Goal: Transaction & Acquisition: Purchase product/service

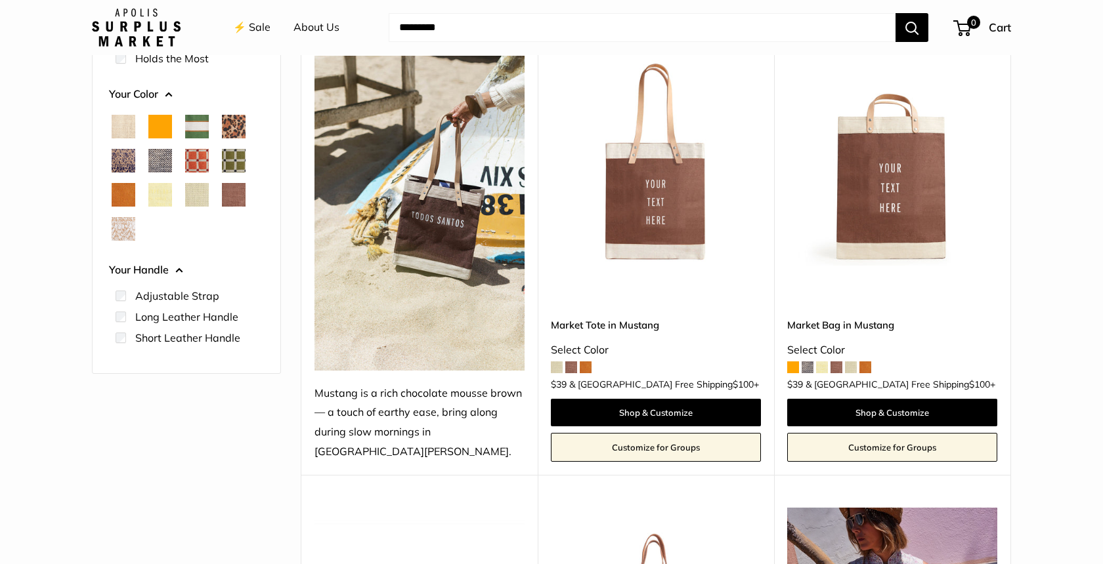
scroll to position [165, 0]
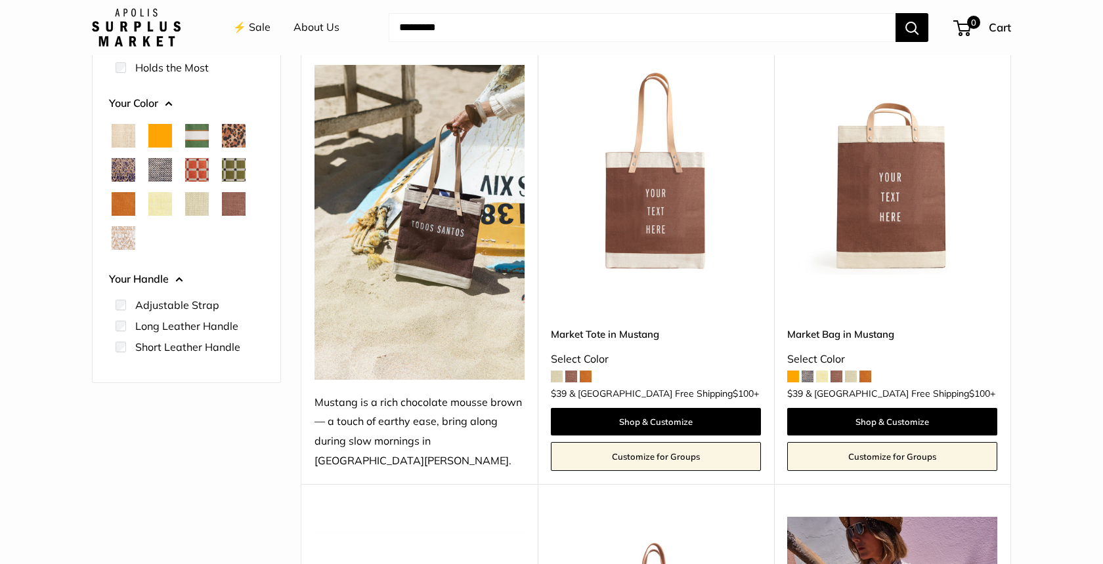
click at [0, 0] on img at bounding box center [0, 0] width 0 height 0
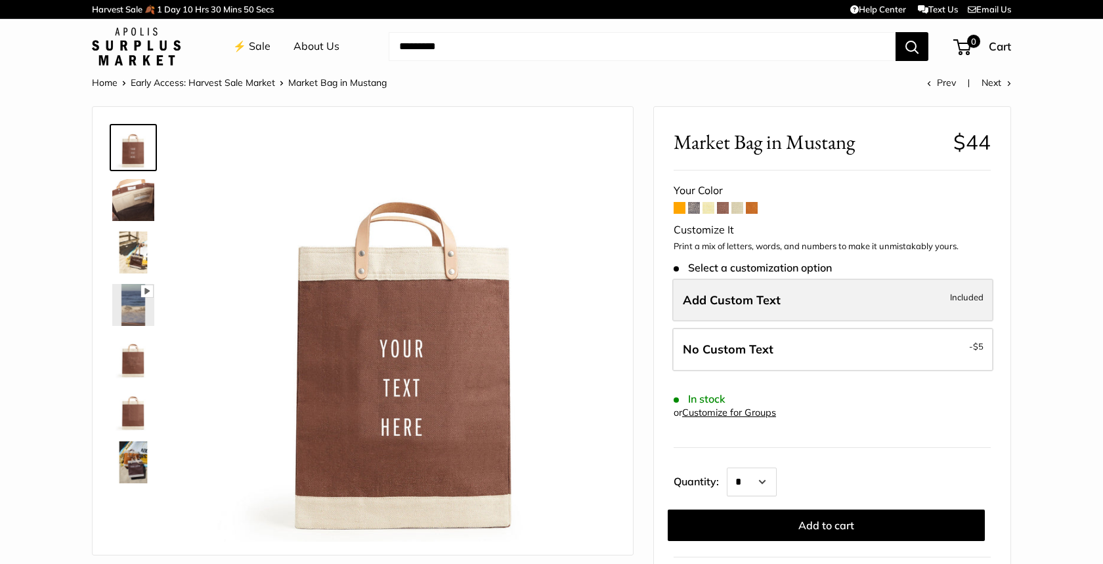
click at [870, 301] on label "Add Custom Text Included" at bounding box center [832, 300] width 321 height 43
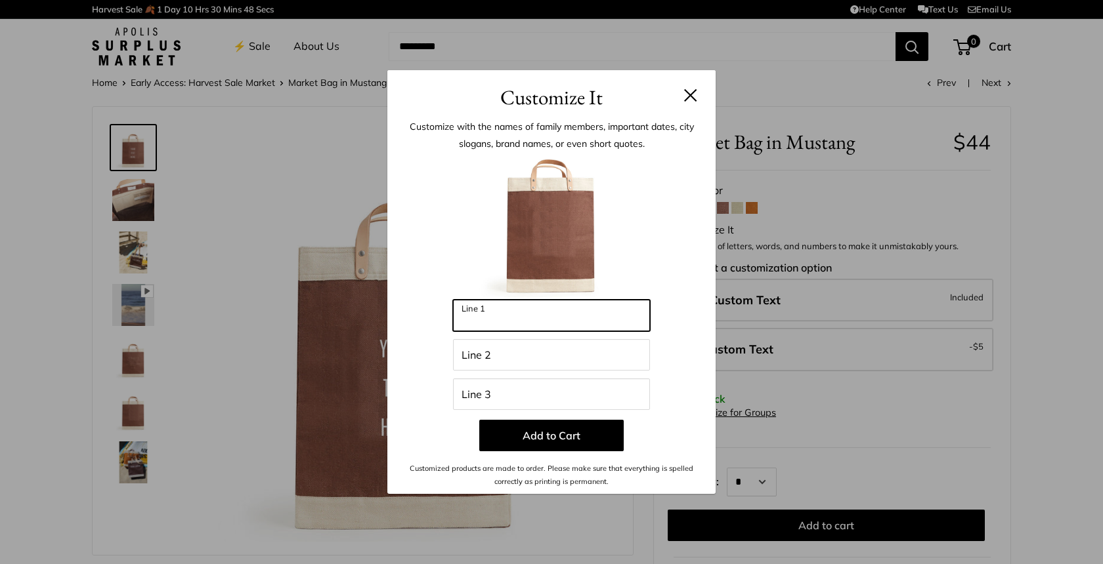
click at [518, 313] on input "Line 1" at bounding box center [551, 316] width 197 height 32
type input "*********"
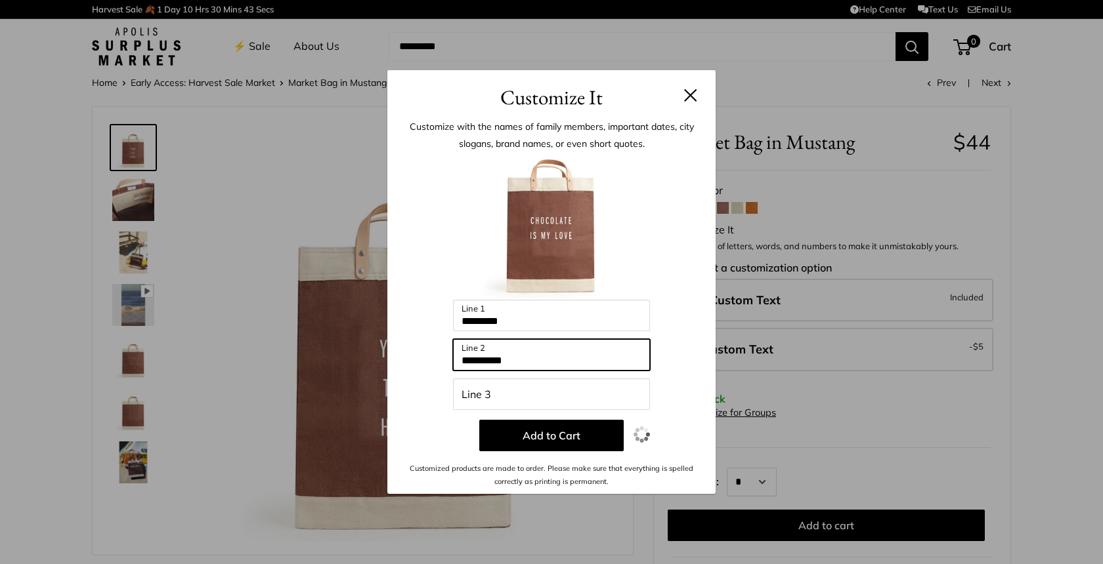
type input "**********"
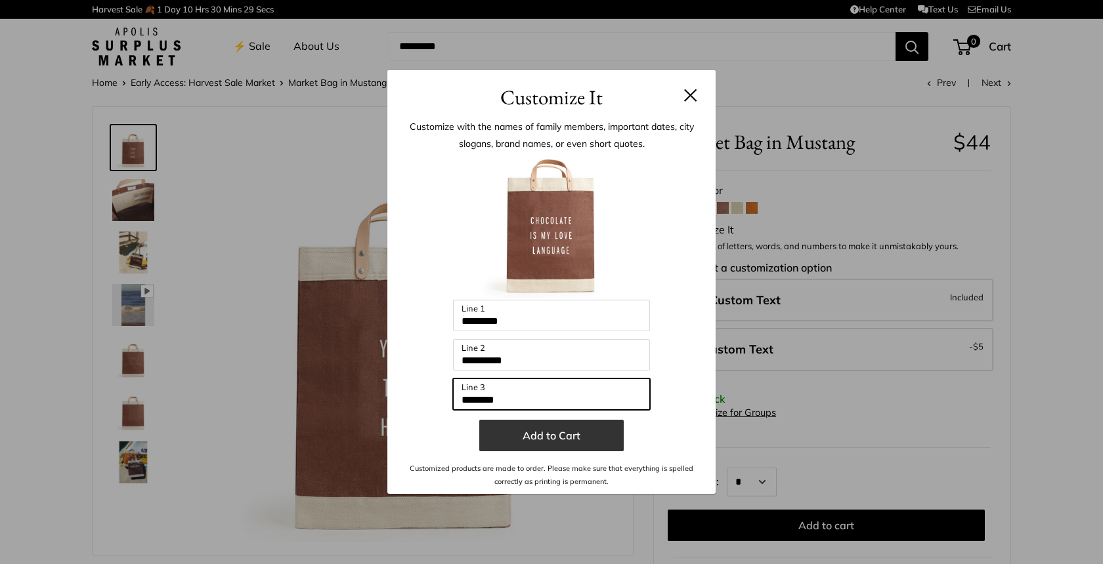
type input "********"
click at [528, 433] on button "Add to Cart" at bounding box center [551, 436] width 144 height 32
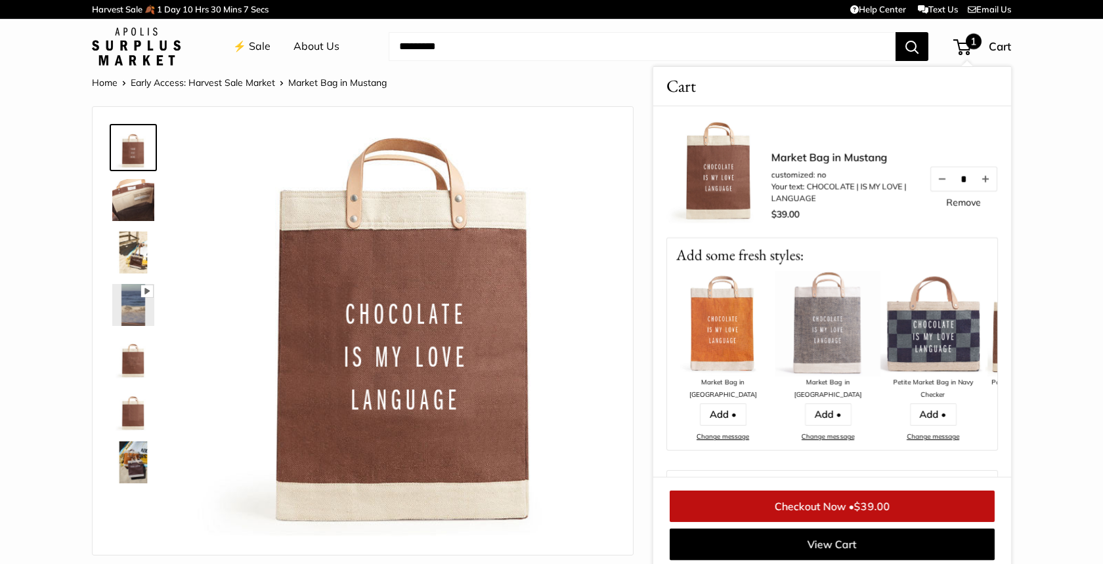
click at [547, 79] on div "Home Early Access: Harvest Sale Market Market Bag in Mustang Prev Next" at bounding box center [551, 82] width 919 height 17
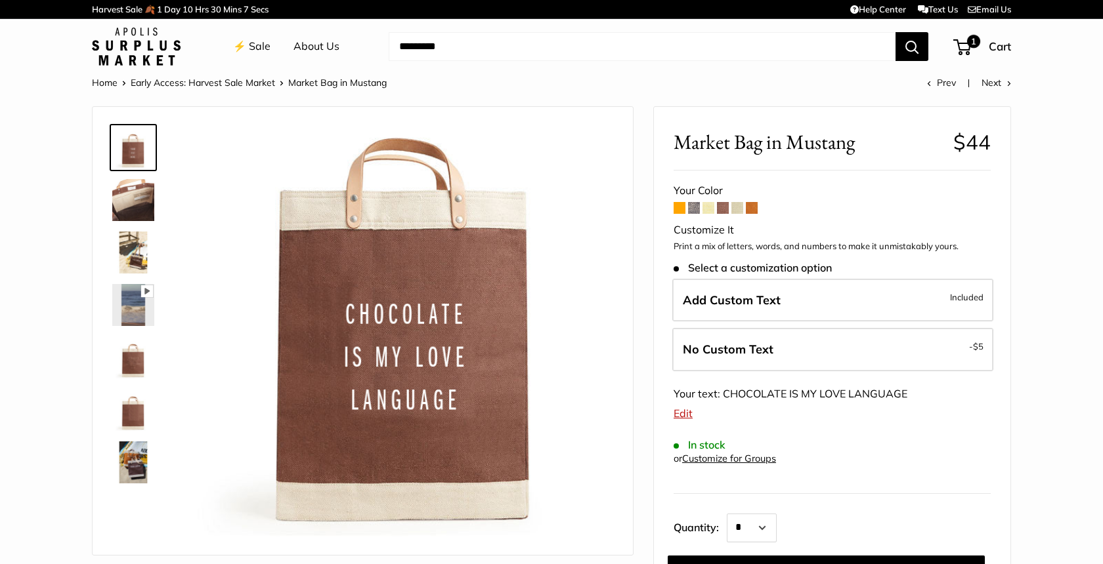
click at [547, 79] on div "Home Early Access: Harvest Sale Market Market Bag in Mustang Prev Next" at bounding box center [551, 82] width 919 height 17
click at [968, 43] on span "1" at bounding box center [973, 41] width 16 height 16
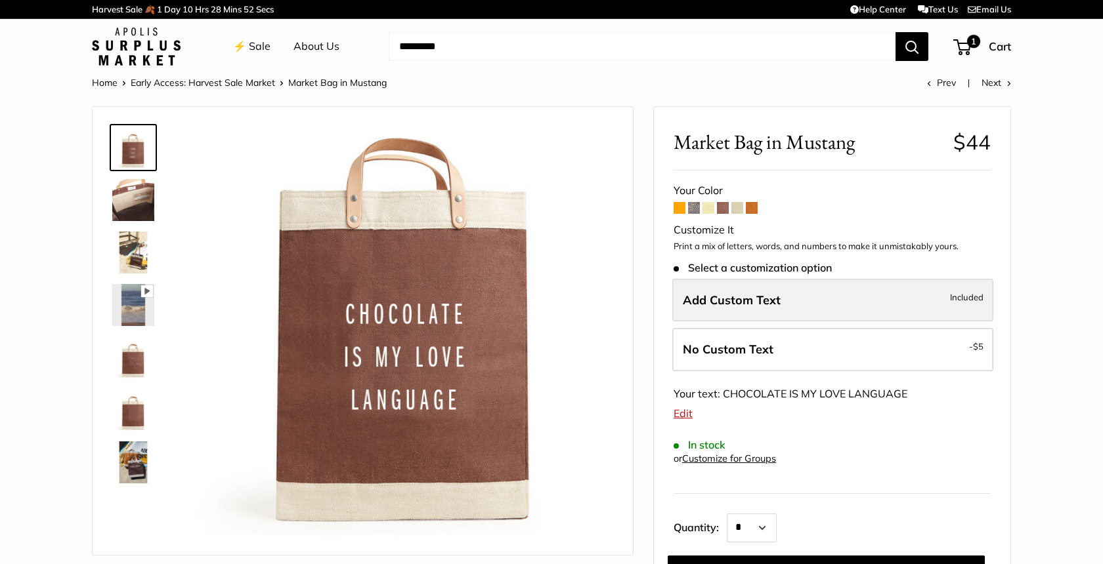
click at [795, 297] on label "Add Custom Text Included" at bounding box center [832, 300] width 321 height 43
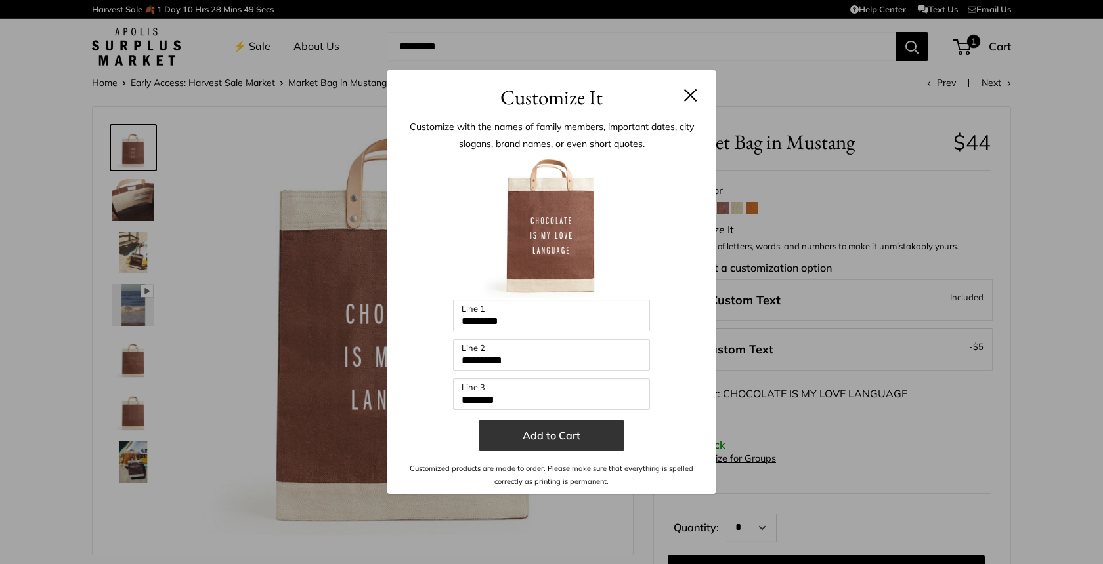
click at [583, 440] on button "Add to Cart" at bounding box center [551, 436] width 144 height 32
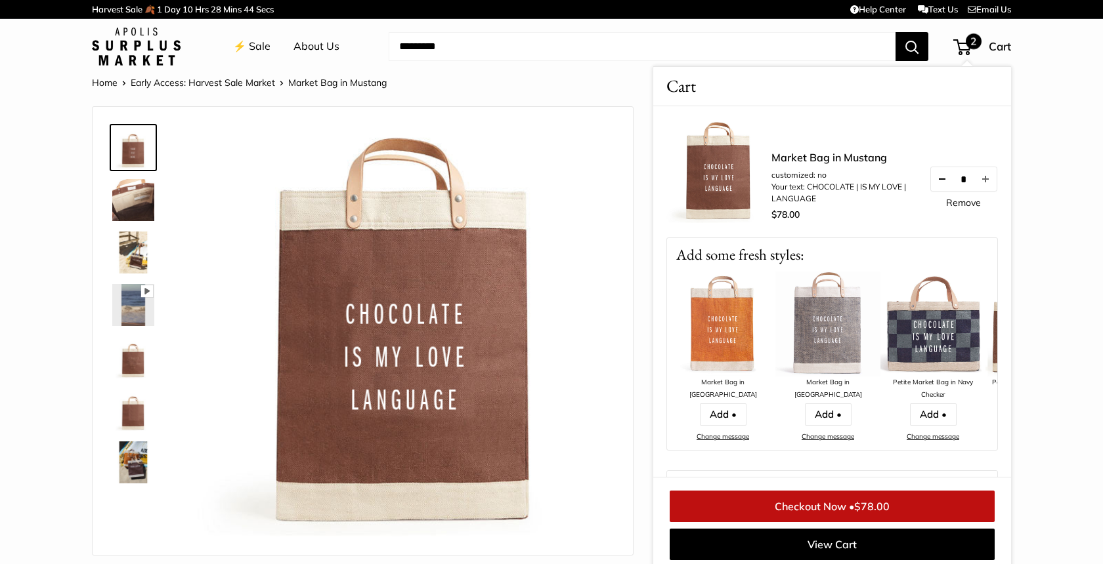
click at [938, 179] on button "Decrease quantity by 1" at bounding box center [942, 179] width 22 height 24
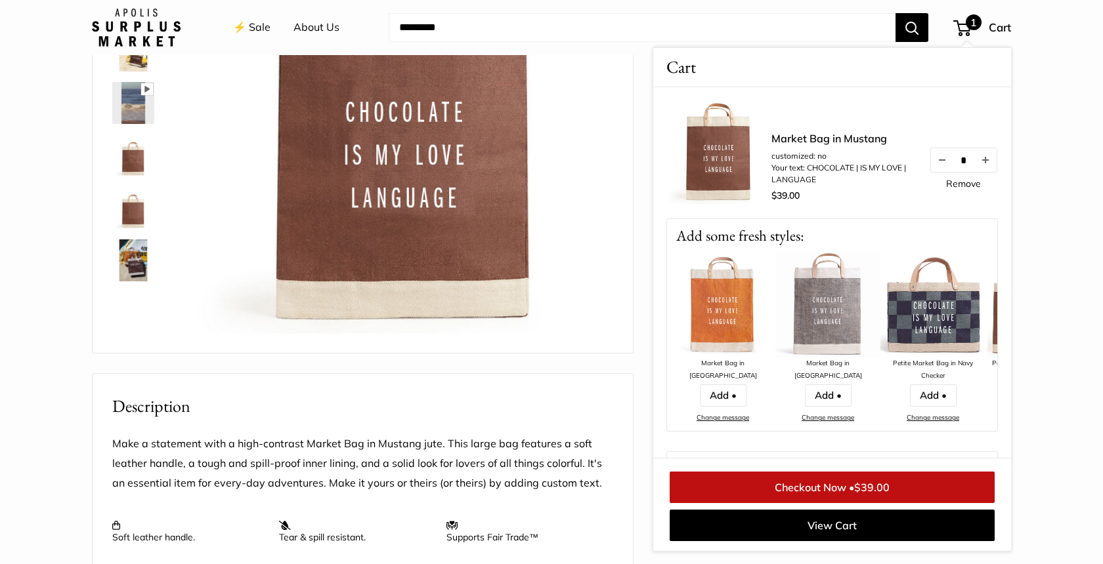
scroll to position [213, 0]
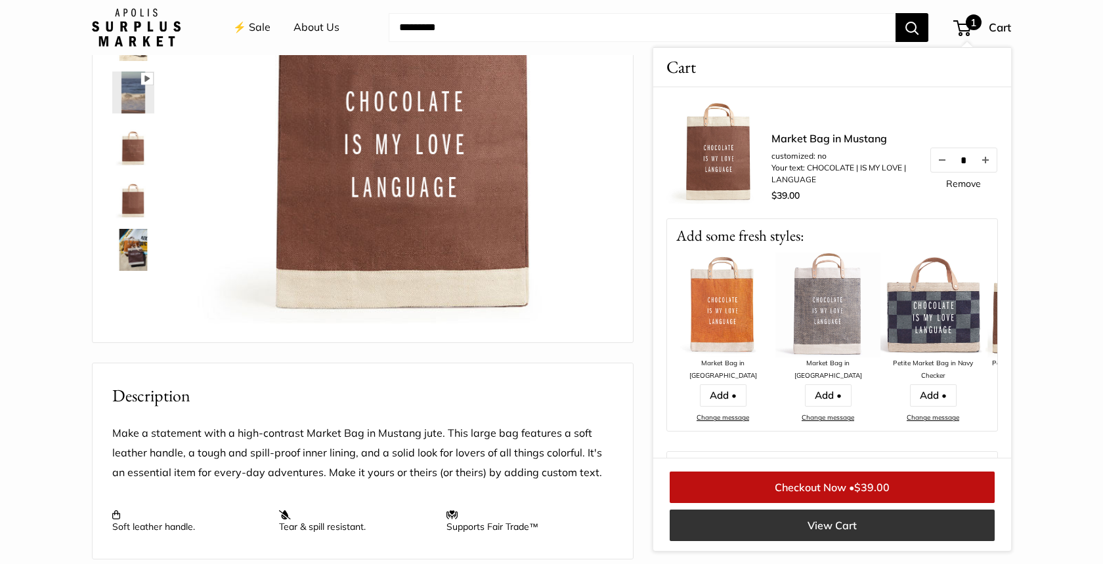
click at [814, 517] on link "View Cart" at bounding box center [831, 526] width 325 height 32
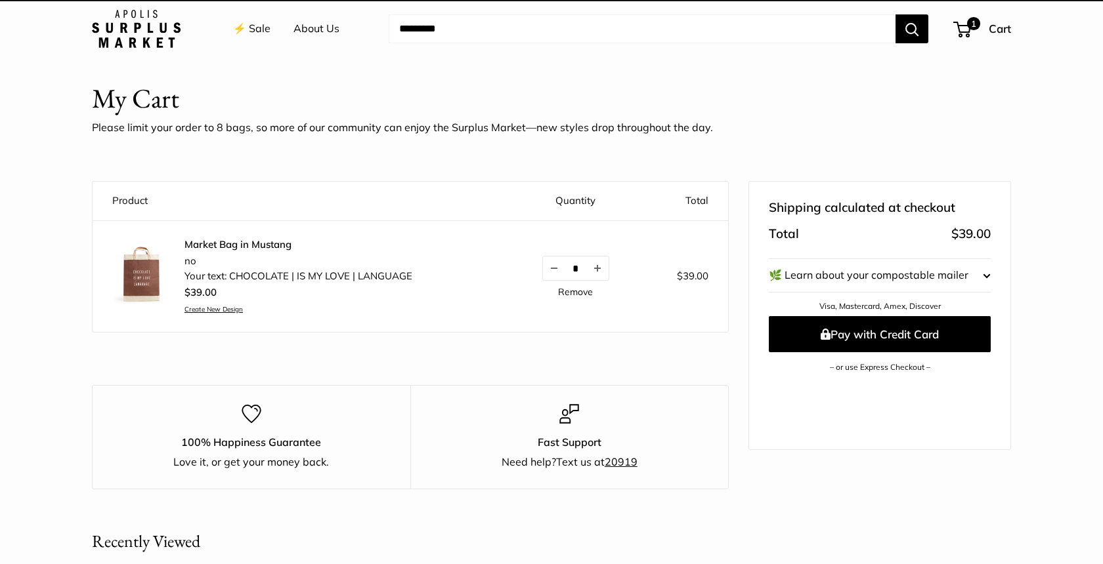
scroll to position [25, 0]
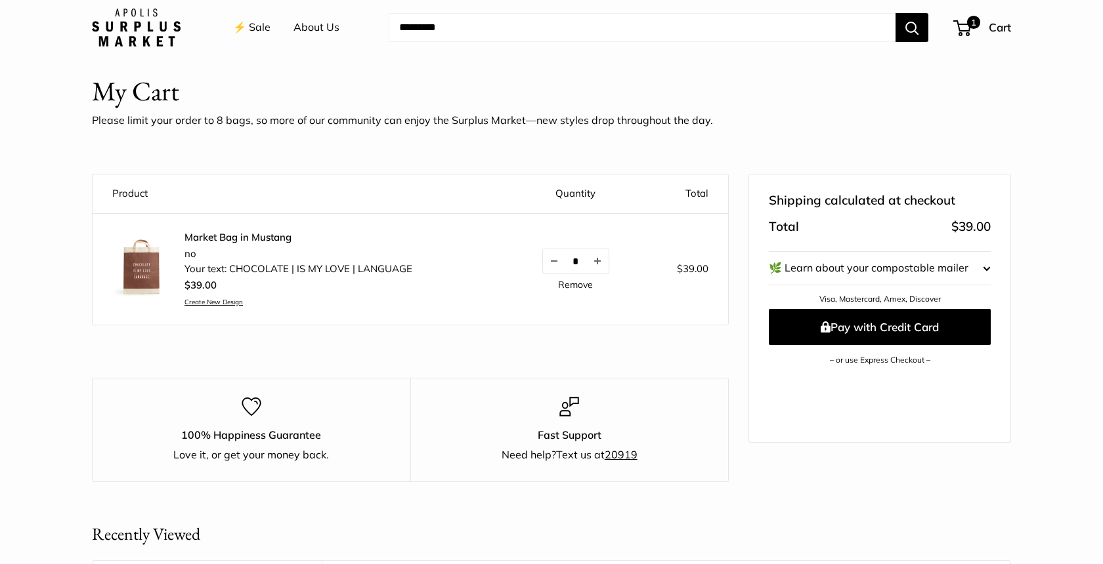
click at [129, 28] on img at bounding box center [136, 28] width 89 height 38
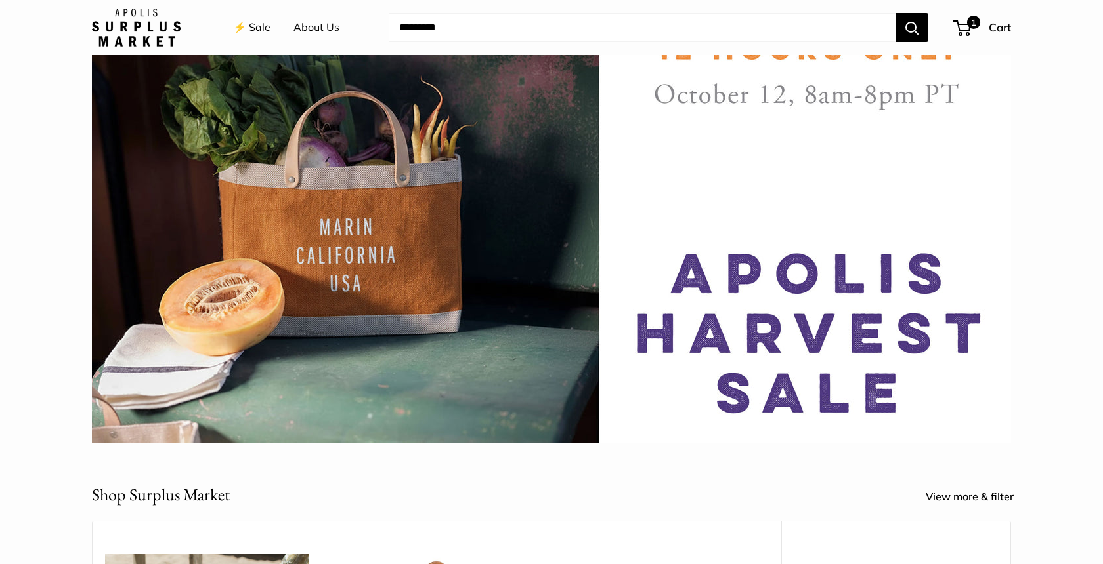
scroll to position [90, 0]
click at [961, 30] on span "1" at bounding box center [962, 28] width 18 height 16
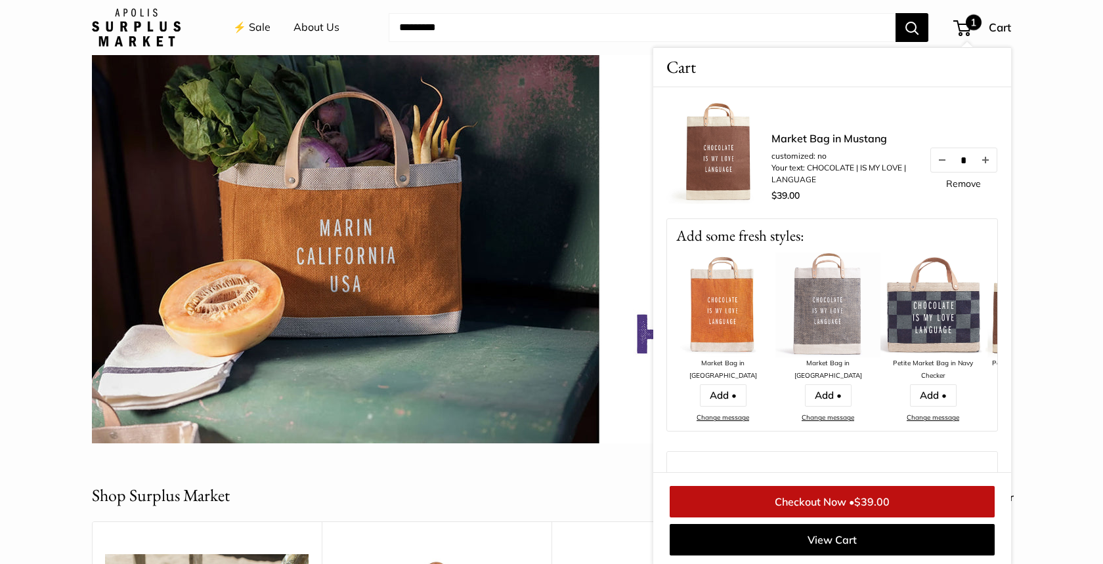
click at [793, 501] on link "Checkout Now • $39.00" at bounding box center [831, 502] width 325 height 32
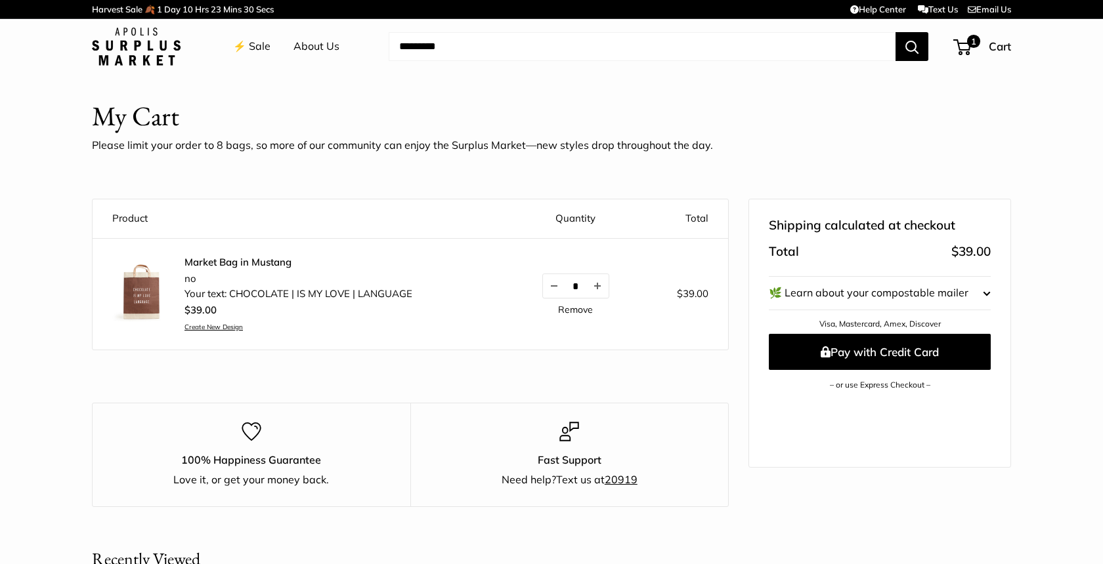
click at [227, 326] on link "Create New Design" at bounding box center [298, 327] width 228 height 9
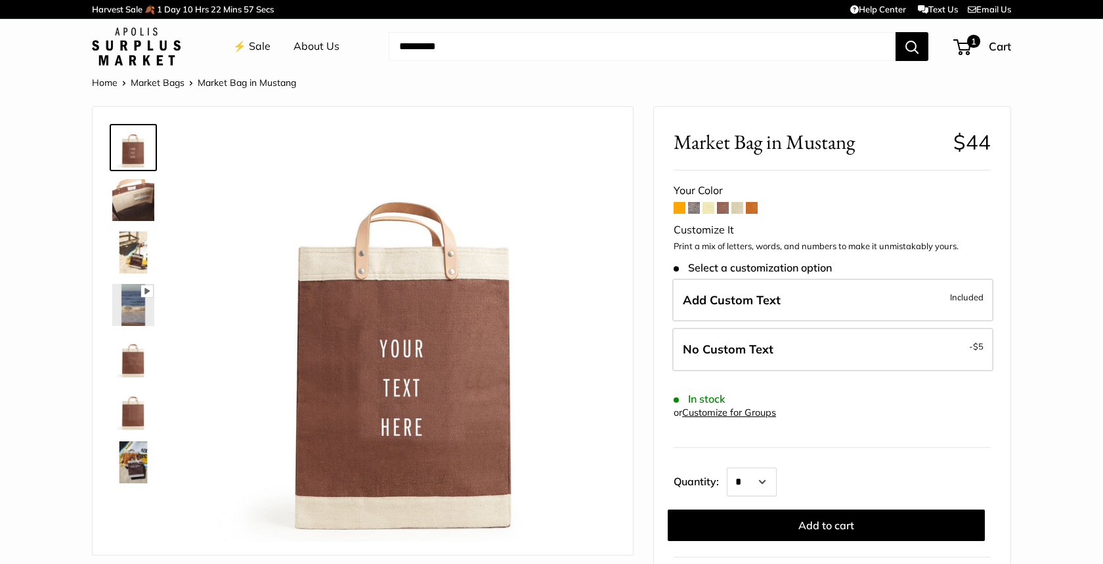
click at [133, 464] on img at bounding box center [133, 463] width 42 height 42
